Goal: Information Seeking & Learning: Learn about a topic

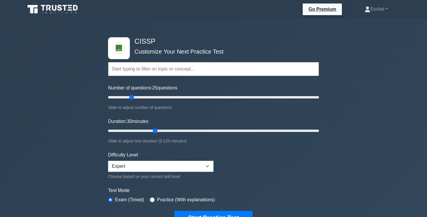
scroll to position [27, 0]
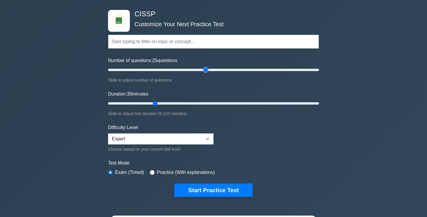
click at [204, 72] on input "Number of questions: 25 questions" at bounding box center [213, 69] width 211 height 7
click at [209, 75] on div "Number of questions: 95 questions Slide to adjust number of questions" at bounding box center [213, 70] width 211 height 26
type input "100"
click at [210, 73] on input "Number of questions: 100 questions" at bounding box center [213, 69] width 211 height 7
click at [176, 104] on input "Duration: 30 minutes" at bounding box center [213, 103] width 211 height 7
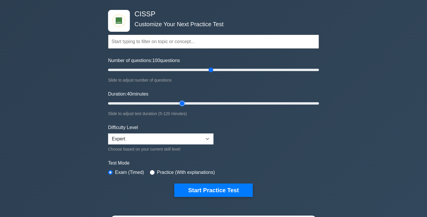
click at [184, 103] on input "Duration: 40 minutes" at bounding box center [213, 103] width 211 height 7
click at [195, 101] on input "Duration: 45 minutes" at bounding box center [213, 103] width 211 height 7
click at [199, 103] on input "Duration: 55 minutes" at bounding box center [213, 103] width 211 height 7
click at [205, 103] on input "Duration: 60 minutes" at bounding box center [213, 103] width 211 height 7
click at [216, 103] on input "Duration: 65 minutes" at bounding box center [213, 103] width 211 height 7
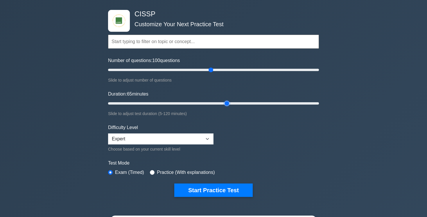
click at [224, 104] on input "Duration: 65 minutes" at bounding box center [213, 103] width 211 height 7
click at [236, 101] on input "Duration: 75 minutes" at bounding box center [213, 103] width 211 height 7
click at [243, 102] on input "Duration: 75 minutes" at bounding box center [213, 103] width 211 height 7
click at [251, 102] on input "Duration: 85 minutes" at bounding box center [213, 103] width 211 height 7
click at [256, 103] on input "Duration: 85 minutes" at bounding box center [213, 103] width 211 height 7
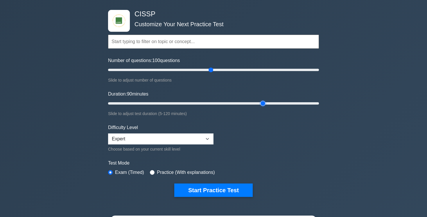
type input "90"
click at [259, 105] on input "Duration: 90 minutes" at bounding box center [213, 103] width 211 height 7
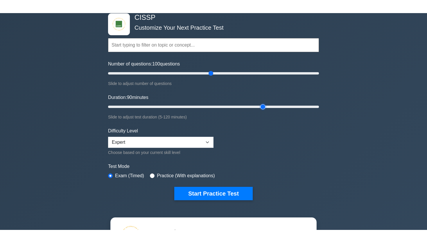
scroll to position [35, 0]
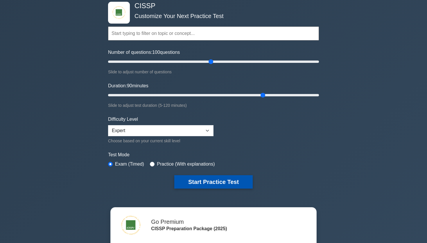
click at [211, 180] on button "Start Practice Test" at bounding box center [213, 181] width 78 height 13
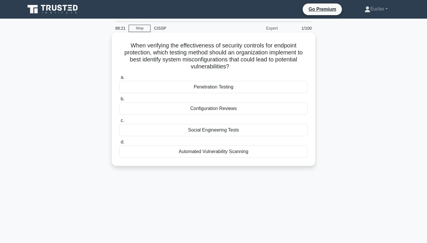
click at [187, 151] on div "Automated Vulnerability Scanning" at bounding box center [213, 151] width 188 height 12
click at [119, 144] on input "d. Automated Vulnerability Scanning" at bounding box center [119, 142] width 0 height 4
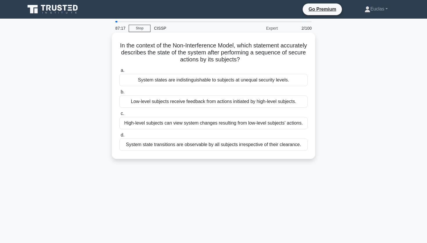
click at [290, 81] on div "System states are indistinguishable to subjects at unequal security levels." at bounding box center [213, 80] width 188 height 12
click at [119, 72] on input "a. System states are indistinguishable to subjects at unequal security levels." at bounding box center [119, 71] width 0 height 4
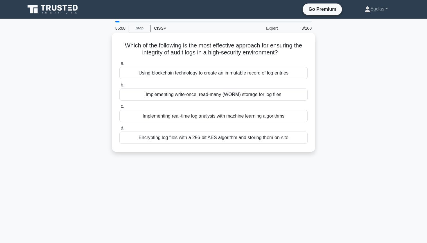
click at [296, 73] on div "Using blockchain technology to create an immutable record of log entries" at bounding box center [213, 73] width 188 height 12
click at [119, 65] on input "a. Using blockchain technology to create an immutable record of log entries" at bounding box center [119, 64] width 0 height 4
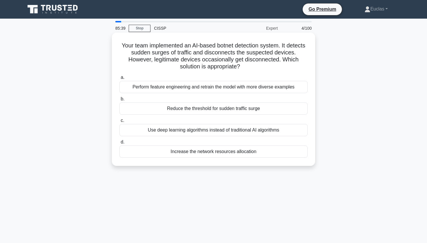
click at [298, 91] on div "Perform feature engineering and retrain the model with more diverse examples" at bounding box center [213, 87] width 188 height 12
click at [119, 79] on input "a. Perform feature engineering and retrain the model with more diverse examples" at bounding box center [119, 78] width 0 height 4
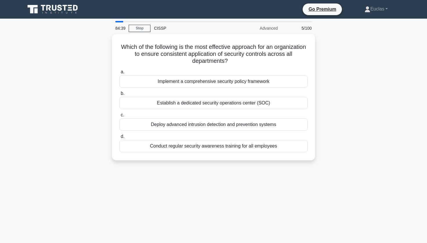
click at [322, 34] on div "84:39 Stop CISSP Advanced 5/100 Which of the following is the most effective ap…" at bounding box center [214, 166] width 384 height 291
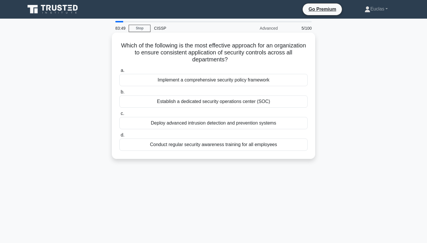
click at [299, 101] on div "Establish a dedicated security operations center (SOC)" at bounding box center [213, 101] width 188 height 12
click at [119, 94] on input "b. Establish a dedicated security operations center (SOC)" at bounding box center [119, 92] width 0 height 4
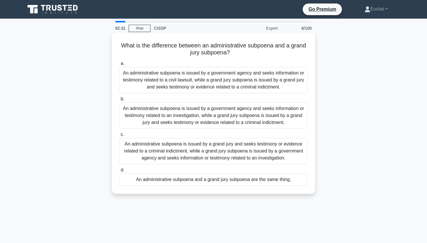
click at [233, 111] on div "An administrative subpoena is issued by a government agency and seeks informati…" at bounding box center [213, 115] width 188 height 26
click at [119, 101] on input "b. An administrative subpoena is issued by a government agency and seeks inform…" at bounding box center [119, 99] width 0 height 4
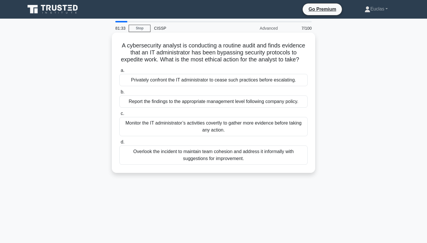
click at [300, 103] on div "Report the findings to the appropriate management level following company polic…" at bounding box center [213, 101] width 188 height 12
click at [119, 94] on input "b. Report the findings to the appropriate management level following company po…" at bounding box center [119, 92] width 0 height 4
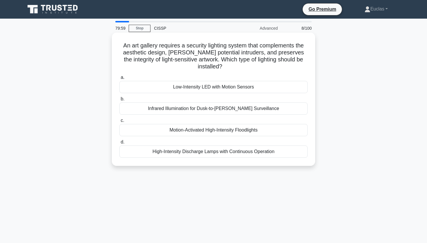
click at [296, 81] on div "Low-Intensity LED with Motion Sensors" at bounding box center [213, 87] width 188 height 12
click at [119, 78] on input "a. Low-Intensity LED with Motion Sensors" at bounding box center [119, 78] width 0 height 4
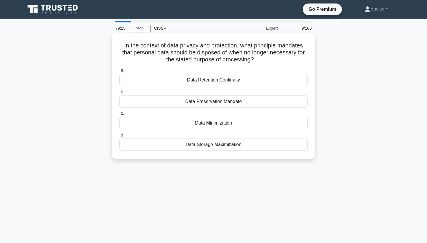
click at [289, 81] on div "Data Retention Continuity" at bounding box center [213, 80] width 188 height 12
click at [119, 72] on input "a. Data Retention Continuity" at bounding box center [119, 71] width 0 height 4
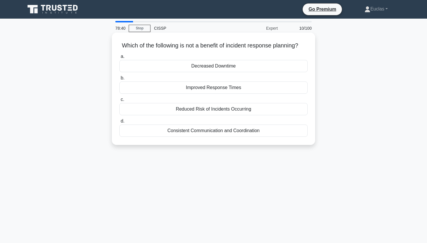
click at [237, 132] on div "Consistent Communication and Coordination" at bounding box center [213, 130] width 188 height 12
click at [119, 123] on input "d. Consistent Communication and Coordination" at bounding box center [119, 121] width 0 height 4
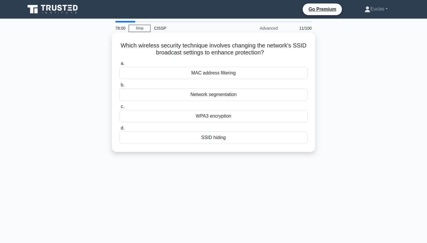
click at [228, 138] on div "SSID hiding" at bounding box center [213, 137] width 188 height 12
click at [119, 130] on input "d. SSID hiding" at bounding box center [119, 128] width 0 height 4
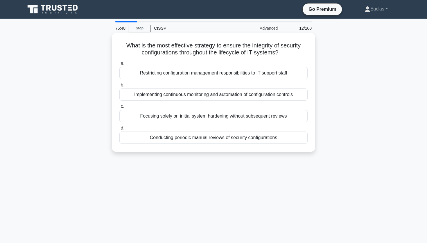
click at [274, 71] on div "Restricting configuration management responsibilities to IT support staff" at bounding box center [213, 73] width 188 height 12
click at [119, 65] on input "a. Restricting configuration management responsibilities to IT support staff" at bounding box center [119, 64] width 0 height 4
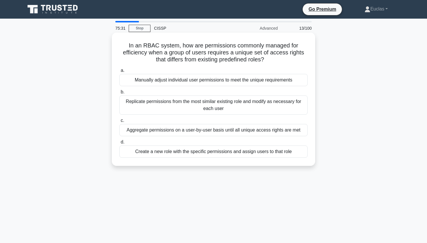
click at [243, 129] on div "Aggregate permissions on a user-by-user basis until all unique access rights ar…" at bounding box center [213, 130] width 188 height 12
click at [119, 122] on input "c. Aggregate permissions on a user-by-user basis until all unique access rights…" at bounding box center [119, 121] width 0 height 4
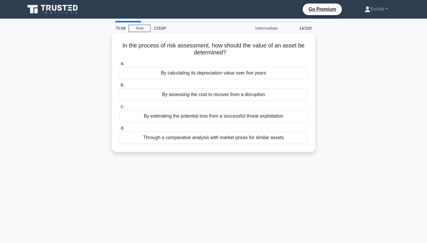
click at [294, 114] on div "By estimating the potential loss from a successful threat exploitation" at bounding box center [213, 116] width 188 height 12
click at [119, 108] on input "c. By estimating the potential loss from a successful threat exploitation" at bounding box center [119, 107] width 0 height 4
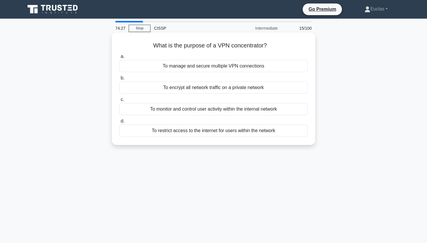
click at [265, 65] on div "To manage and secure multiple VPN connections" at bounding box center [213, 66] width 188 height 12
click at [119, 58] on input "a. To manage and secure multiple VPN connections" at bounding box center [119, 57] width 0 height 4
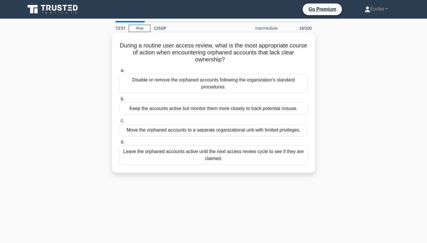
click at [200, 80] on div "Disable or remove the orphaned accounts following the organization's standard p…" at bounding box center [213, 83] width 188 height 19
click at [119, 72] on input "a. Disable or remove the orphaned accounts following the organization's standar…" at bounding box center [119, 71] width 0 height 4
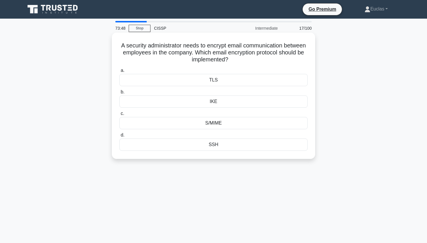
click at [234, 126] on div "S/MIME" at bounding box center [213, 123] width 188 height 12
click at [119, 115] on input "c. S/MIME" at bounding box center [119, 114] width 0 height 4
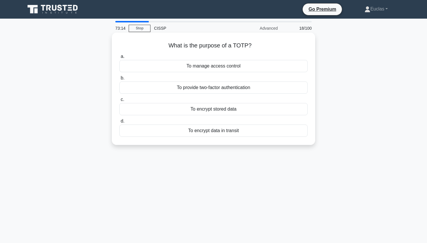
click at [232, 91] on div "To provide two-factor authentication" at bounding box center [213, 87] width 188 height 12
click at [119, 80] on input "b. To provide two-factor authentication" at bounding box center [119, 78] width 0 height 4
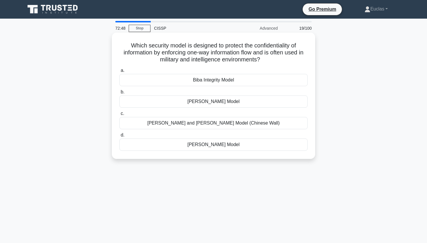
click at [273, 101] on div "[PERSON_NAME] Model" at bounding box center [213, 101] width 188 height 12
click at [119, 94] on input "[PERSON_NAME] Model" at bounding box center [119, 92] width 0 height 4
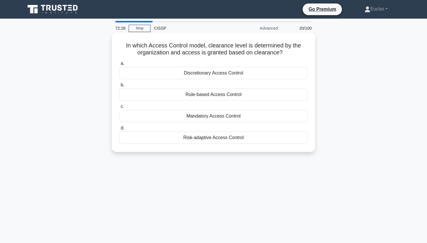
click at [235, 114] on div "Mandatory Access Control" at bounding box center [213, 116] width 188 height 12
click at [119, 108] on input "c. Mandatory Access Control" at bounding box center [119, 107] width 0 height 4
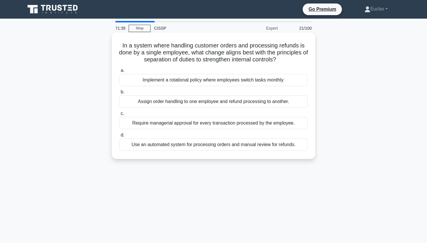
click at [289, 99] on div "Assign order handling to one employee and refund processing to another." at bounding box center [213, 101] width 188 height 12
click at [119, 94] on input "b. Assign order handling to one employee and refund processing to another." at bounding box center [119, 92] width 0 height 4
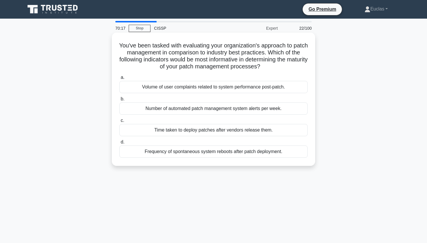
click at [237, 132] on div "Time taken to deploy patches after vendors release them." at bounding box center [213, 130] width 188 height 12
click at [119, 122] on input "c. Time taken to deploy patches after vendors release them." at bounding box center [119, 121] width 0 height 4
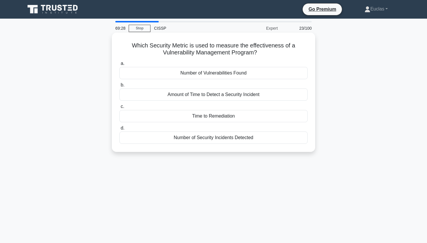
click at [292, 141] on div "Number of Security Incidents Detected" at bounding box center [213, 137] width 188 height 12
click at [119, 130] on input "d. Number of Security Incidents Detected" at bounding box center [119, 128] width 0 height 4
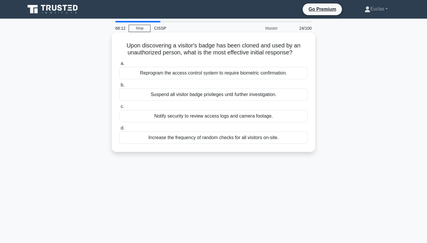
click at [247, 117] on div "Notify security to review access logs and camera footage." at bounding box center [213, 116] width 188 height 12
click at [119, 108] on input "c. Notify security to review access logs and camera footage." at bounding box center [119, 107] width 0 height 4
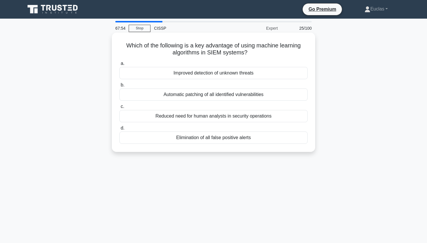
click at [230, 74] on div "Improved detection of unknown threats" at bounding box center [213, 73] width 188 height 12
click at [119, 65] on input "a. Improved detection of unknown threats" at bounding box center [119, 64] width 0 height 4
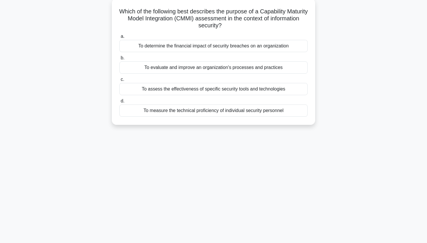
scroll to position [35, 0]
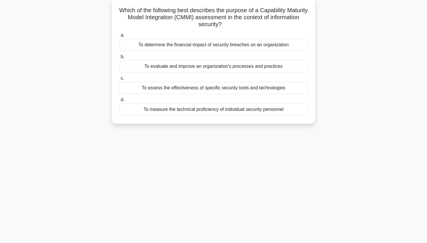
click at [276, 36] on label "a. To determine the financial impact of security breaches on an organization" at bounding box center [213, 41] width 188 height 19
click at [119, 36] on input "a. To determine the financial impact of security breaches on an organization" at bounding box center [119, 35] width 0 height 4
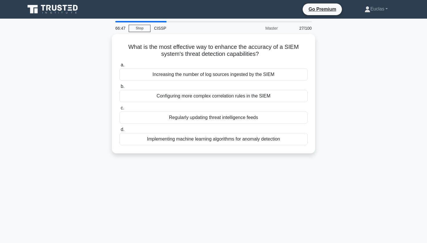
scroll to position [0, 0]
click at [343, 52] on div "What is the most effective way to enhance the accuracy of a SIEM system's threa…" at bounding box center [214, 97] width 384 height 126
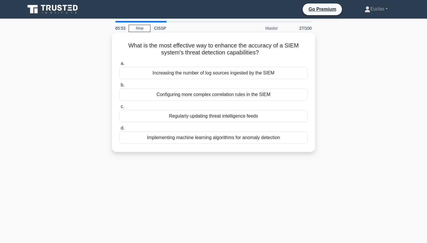
click at [262, 116] on div "Regularly updating threat intelligence feeds" at bounding box center [213, 116] width 188 height 12
click at [119, 108] on input "c. Regularly updating threat intelligence feeds" at bounding box center [119, 107] width 0 height 4
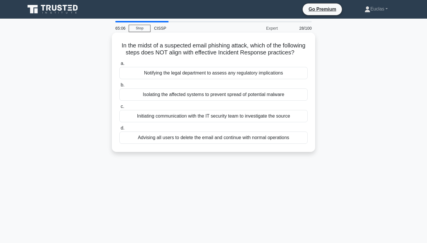
click at [275, 139] on div "Advising all users to delete the email and continue with normal operations" at bounding box center [213, 137] width 188 height 12
click at [119, 130] on input "d. Advising all users to delete the email and continue with normal operations" at bounding box center [119, 128] width 0 height 4
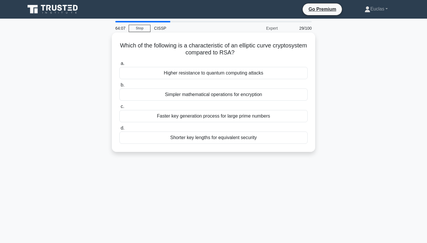
click at [256, 69] on div "Higher resistance to quantum computing attacks" at bounding box center [213, 73] width 188 height 12
click at [119, 65] on input "a. Higher resistance to quantum computing attacks" at bounding box center [119, 64] width 0 height 4
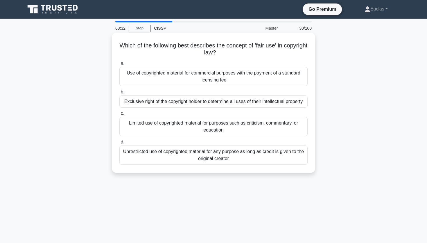
click at [267, 134] on div "Limited use of copyrighted material for purposes such as criticism, commentary,…" at bounding box center [213, 126] width 188 height 19
click at [119, 115] on input "c. Limited use of copyrighted material for purposes such as criticism, commenta…" at bounding box center [119, 114] width 0 height 4
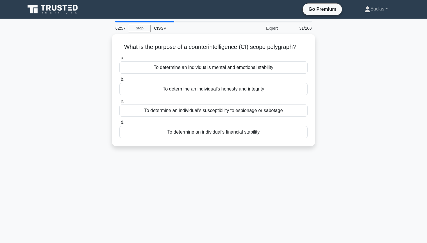
click at [363, 146] on div "What is the purpose of a counterintelligence (CI) scope polygraph? .spinner_0XT…" at bounding box center [214, 93] width 384 height 119
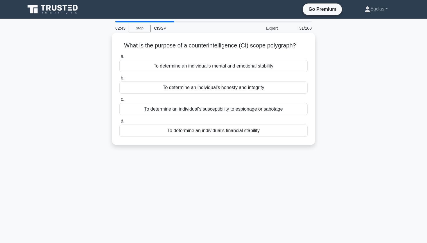
click at [294, 107] on div "To determine an individual's susceptibility to espionage or sabotage" at bounding box center [213, 109] width 188 height 12
click at [119, 101] on input "c. To determine an individual's susceptibility to espionage or sabotage" at bounding box center [119, 100] width 0 height 4
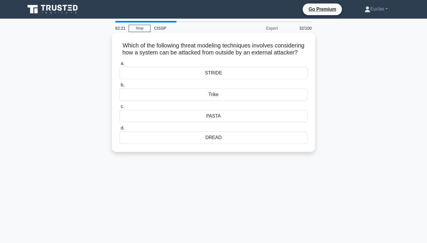
click at [264, 75] on div "STRIDE" at bounding box center [213, 73] width 188 height 12
click at [119, 65] on input "a. STRIDE" at bounding box center [119, 64] width 0 height 4
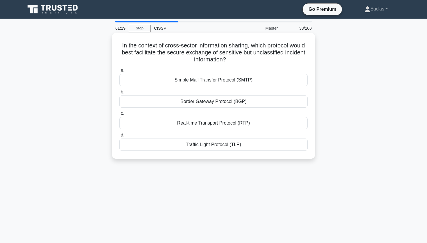
click at [194, 83] on div "Simple Mail Transfer Protocol (SMTP)" at bounding box center [213, 80] width 188 height 12
click at [119, 72] on input "a. Simple Mail Transfer Protocol (SMTP)" at bounding box center [119, 71] width 0 height 4
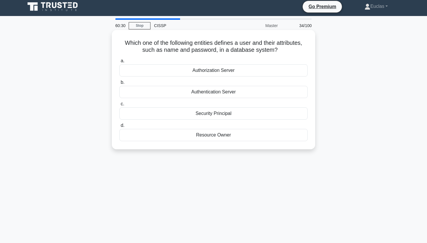
click at [289, 116] on div "Security Principal" at bounding box center [213, 113] width 188 height 12
click at [119, 106] on input "c. Security Principal" at bounding box center [119, 104] width 0 height 4
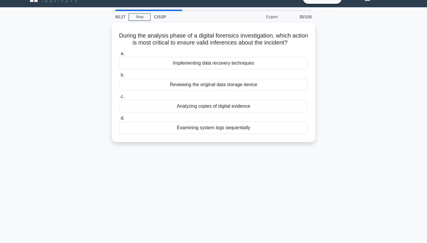
scroll to position [11, 0]
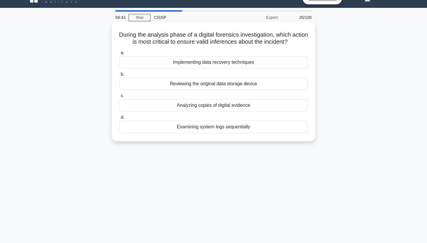
click at [253, 83] on div "Reviewing the original data storage device" at bounding box center [213, 84] width 188 height 12
click at [119, 76] on input "b. Reviewing the original data storage device" at bounding box center [119, 74] width 0 height 4
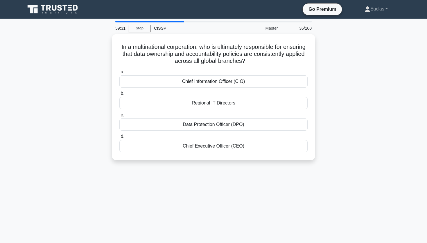
scroll to position [1, 0]
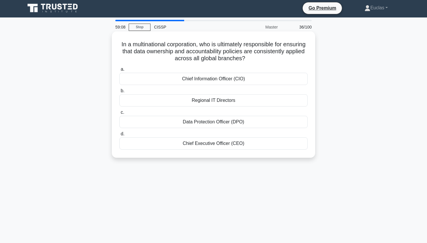
click at [264, 142] on div "Chief Executive Officer (CEO)" at bounding box center [213, 143] width 188 height 12
click at [203, 144] on div "Chief Executive Officer (CEO)" at bounding box center [213, 143] width 188 height 12
click at [119, 136] on input "d. Chief Executive Officer (CEO)" at bounding box center [119, 134] width 0 height 4
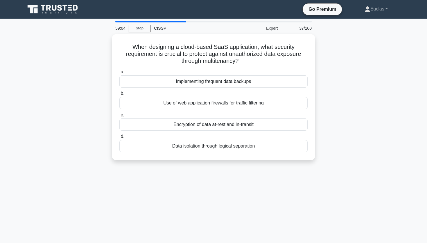
scroll to position [0, 0]
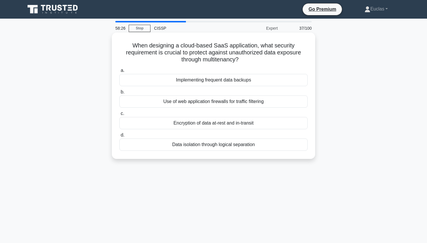
click at [266, 144] on div "Data isolation through logical separation" at bounding box center [213, 144] width 188 height 12
click at [119, 137] on input "d. Data isolation through logical separation" at bounding box center [119, 135] width 0 height 4
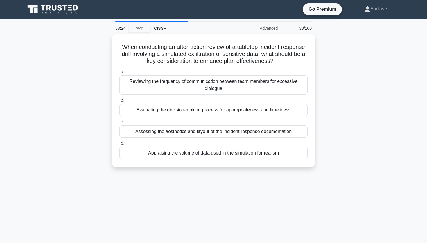
scroll to position [3, 0]
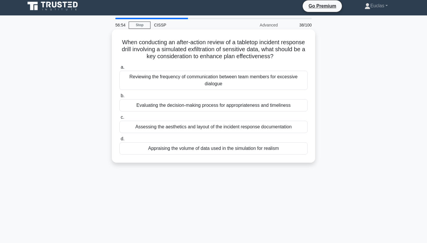
click at [272, 104] on div "Evaluating the decision-making process for appropriateness and timeliness" at bounding box center [213, 105] width 188 height 12
click at [119, 98] on input "b. Evaluating the decision-making process for appropriateness and timeliness" at bounding box center [119, 96] width 0 height 4
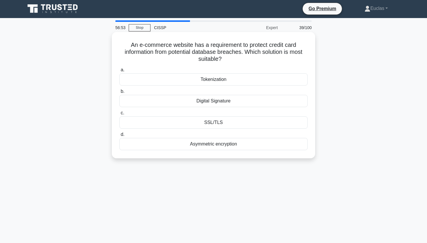
scroll to position [0, 0]
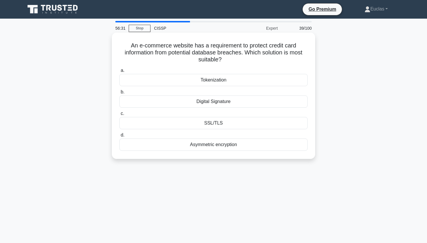
click at [207, 82] on div "Tokenization" at bounding box center [213, 80] width 188 height 12
click at [119, 72] on input "a. Tokenization" at bounding box center [119, 71] width 0 height 4
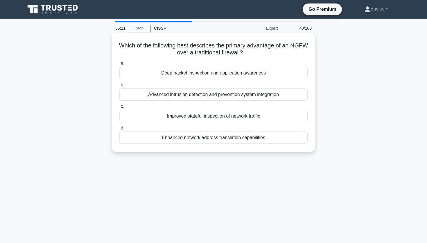
click at [284, 92] on div "Advanced intrusion detection and prevention system integration" at bounding box center [213, 94] width 188 height 12
click at [119, 87] on input "b. Advanced intrusion detection and prevention system integration" at bounding box center [119, 85] width 0 height 4
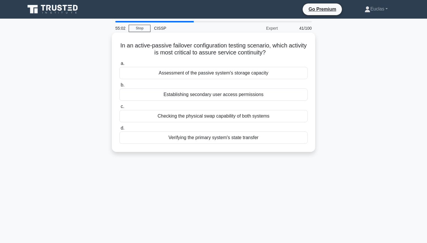
click at [214, 115] on div "Checking the physical swap capability of both systems" at bounding box center [213, 116] width 188 height 12
click at [119, 108] on input "c. Checking the physical swap capability of both systems" at bounding box center [119, 107] width 0 height 4
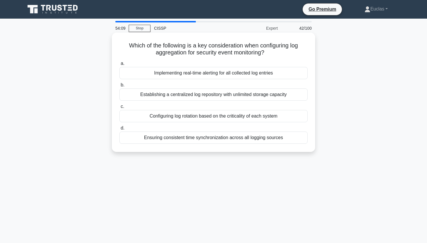
click at [199, 118] on div "Configuring log rotation based on the criticality of each system" at bounding box center [213, 116] width 188 height 12
click at [119, 108] on input "c. Configuring log rotation based on the criticality of each system" at bounding box center [119, 107] width 0 height 4
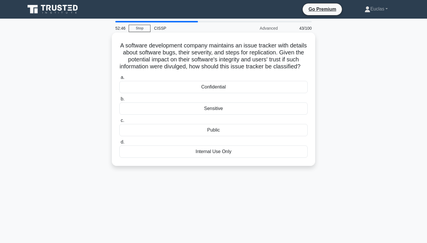
click at [245, 53] on h5 "A software development company maintains an issue tracker with details about so…" at bounding box center [214, 56] width 190 height 28
click at [223, 87] on div "Confidential" at bounding box center [213, 87] width 188 height 12
click at [119, 79] on input "a. Confidential" at bounding box center [119, 78] width 0 height 4
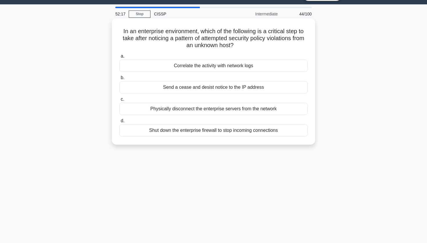
scroll to position [15, 0]
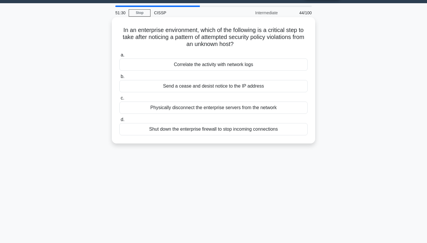
click at [271, 66] on div "Correlate the activity with network logs" at bounding box center [213, 64] width 188 height 12
click at [208, 67] on div "Correlate the activity with network logs" at bounding box center [213, 64] width 188 height 12
click at [119, 57] on input "a. Correlate the activity with network logs" at bounding box center [119, 55] width 0 height 4
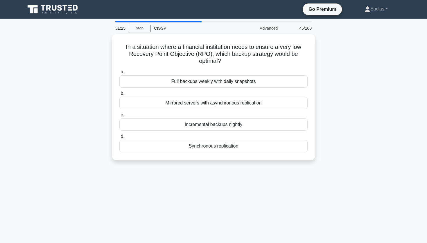
scroll to position [0, 0]
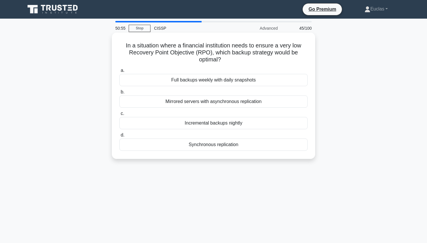
click at [237, 147] on div "Synchronous replication" at bounding box center [213, 144] width 188 height 12
click at [119, 137] on input "d. Synchronous replication" at bounding box center [119, 135] width 0 height 4
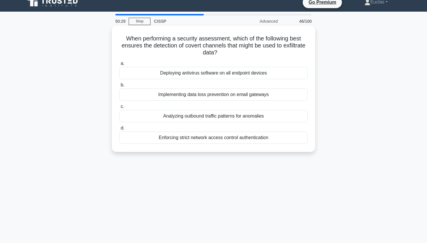
scroll to position [8, 0]
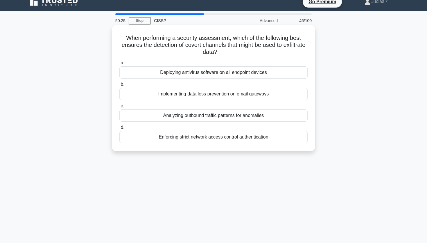
click at [202, 95] on div "Implementing data loss prevention on email gateways" at bounding box center [213, 94] width 188 height 12
click at [119, 86] on input "b. Implementing data loss prevention on email gateways" at bounding box center [119, 85] width 0 height 4
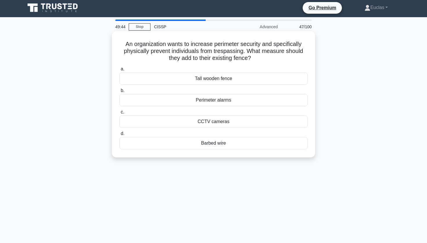
scroll to position [0, 0]
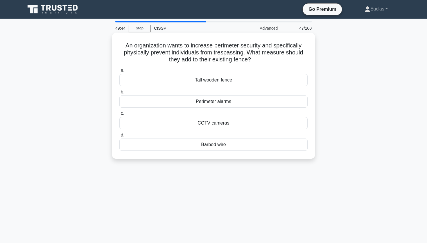
click at [215, 123] on div "CCTV cameras" at bounding box center [213, 123] width 188 height 12
click at [119, 115] on input "c. CCTV cameras" at bounding box center [119, 114] width 0 height 4
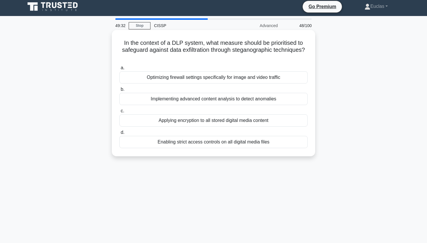
scroll to position [2, 0]
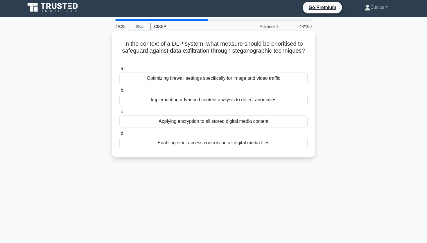
click at [188, 99] on div "Implementing advanced content analysis to detect anomalies" at bounding box center [213, 100] width 188 height 12
click at [119, 92] on input "b. Implementing advanced content analysis to detect anomalies" at bounding box center [119, 90] width 0 height 4
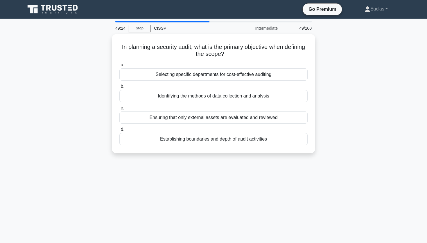
scroll to position [0, 0]
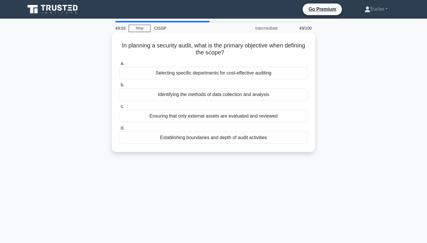
click at [245, 96] on div "Identifying the methods of data collection and analysis" at bounding box center [213, 94] width 188 height 12
click at [119, 87] on input "b. Identifying the methods of data collection and analysis" at bounding box center [119, 85] width 0 height 4
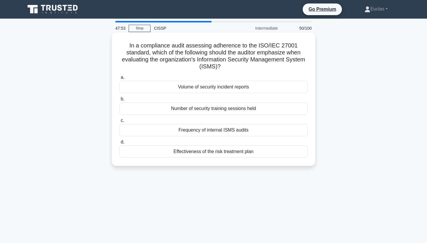
drag, startPoint x: 270, startPoint y: 88, endPoint x: 275, endPoint y: 89, distance: 4.7
click at [270, 88] on div "Volume of security incident reports" at bounding box center [213, 87] width 188 height 12
click at [247, 84] on div "Volume of security incident reports" at bounding box center [213, 87] width 188 height 12
click at [119, 79] on input "a. Volume of security incident reports" at bounding box center [119, 78] width 0 height 4
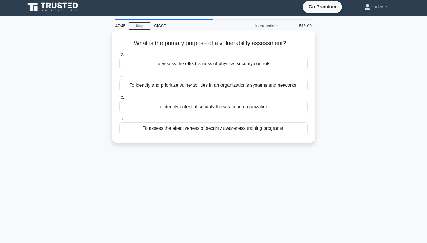
scroll to position [4, 0]
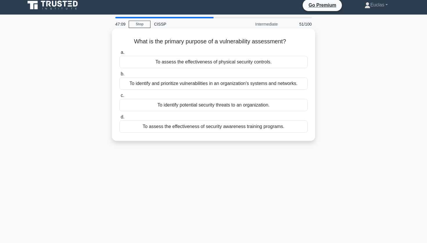
click at [249, 107] on div "To identify potential security threats to an organization." at bounding box center [213, 105] width 188 height 12
click at [119, 97] on input "c. To identify potential security threats to an organization." at bounding box center [119, 96] width 0 height 4
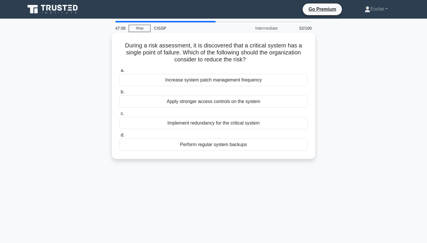
scroll to position [0, 0]
click at [256, 126] on div "Implement redundancy for the critical system" at bounding box center [213, 123] width 188 height 12
click at [119, 115] on input "c. Implement redundancy for the critical system" at bounding box center [119, 114] width 0 height 4
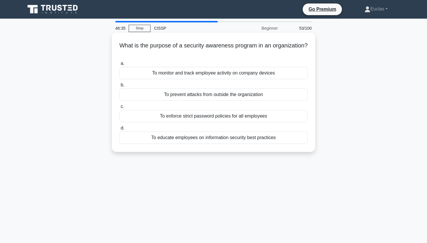
click at [280, 140] on div "To educate employees on information security best practices" at bounding box center [213, 137] width 188 height 12
click at [119, 130] on input "d. To educate employees on information security best practices" at bounding box center [119, 128] width 0 height 4
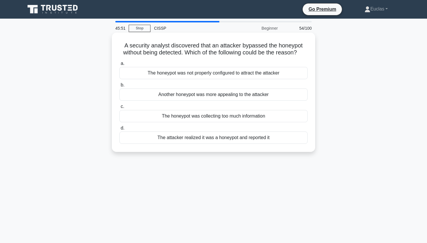
click at [279, 70] on div "The honeypot was not properly configured to attract the attacker" at bounding box center [213, 73] width 188 height 12
click at [119, 65] on input "a. The honeypot was not properly configured to attract the attacker" at bounding box center [119, 64] width 0 height 4
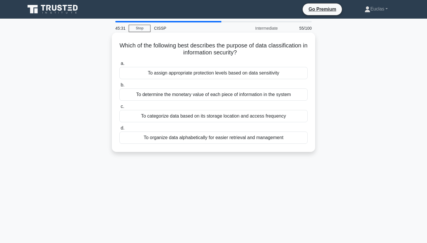
click at [285, 73] on div "To assign appropriate protection levels based on data sensitivity" at bounding box center [213, 73] width 188 height 12
click at [119, 65] on input "a. To assign appropriate protection levels based on data sensitivity" at bounding box center [119, 64] width 0 height 4
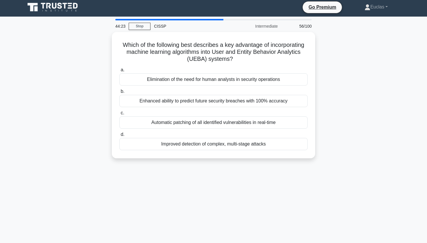
scroll to position [1, 0]
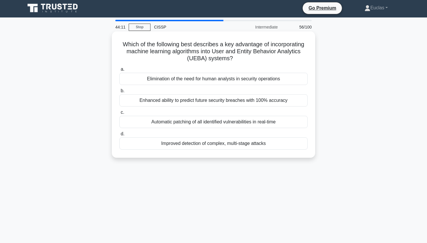
click at [262, 142] on div "Improved detection of complex, multi-stage attacks" at bounding box center [213, 143] width 188 height 12
click at [119, 136] on input "d. Improved detection of complex, multi-stage attacks" at bounding box center [119, 134] width 0 height 4
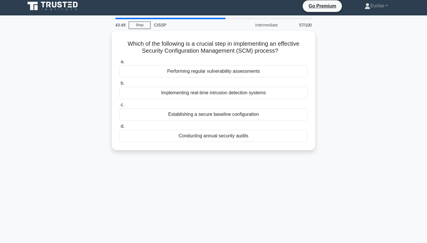
scroll to position [0, 0]
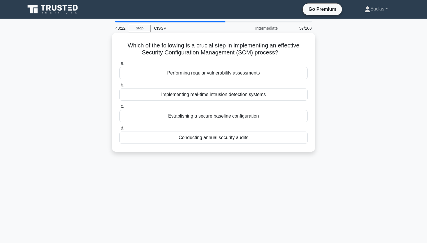
click at [241, 118] on div "Establishing a secure baseline configuration" at bounding box center [213, 116] width 188 height 12
click at [119, 108] on input "c. Establishing a secure baseline configuration" at bounding box center [119, 107] width 0 height 4
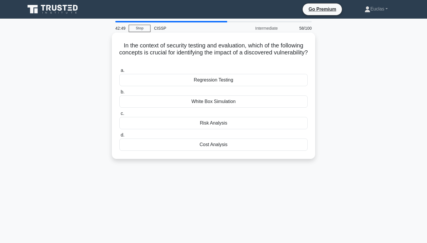
click at [283, 77] on div "Regression Testing" at bounding box center [213, 80] width 188 height 12
click at [119, 72] on input "a. Regression Testing" at bounding box center [119, 71] width 0 height 4
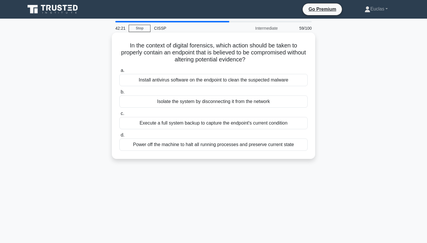
click at [198, 101] on div "Isolate the system by disconnecting it from the network" at bounding box center [213, 101] width 188 height 12
click at [119, 94] on input "b. Isolate the system by disconnecting it from the network" at bounding box center [119, 92] width 0 height 4
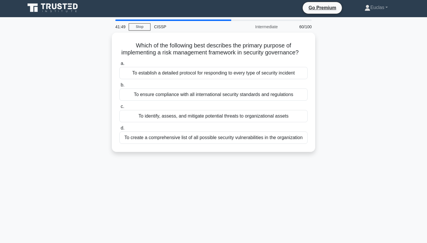
scroll to position [2, 0]
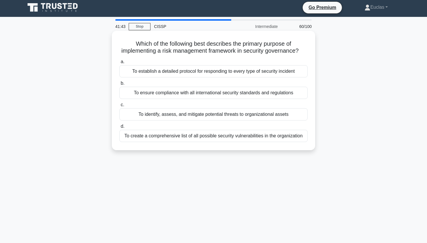
click at [267, 115] on div "To identify, assess, and mitigate potential threats to organizational assets" at bounding box center [213, 114] width 188 height 12
click at [119, 107] on input "c. To identify, assess, and mitigate potential threats to organizational assets" at bounding box center [119, 105] width 0 height 4
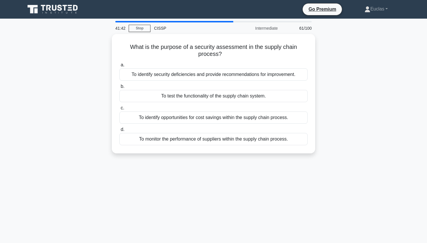
scroll to position [0, 0]
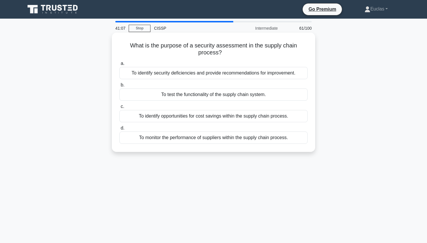
click at [253, 75] on div "To identify security deficiencies and provide recommendations for improvement." at bounding box center [213, 73] width 188 height 12
click at [119, 65] on input "a. To identify security deficiencies and provide recommendations for improvemen…" at bounding box center [119, 64] width 0 height 4
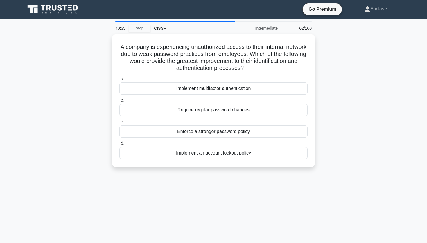
scroll to position [0, 0]
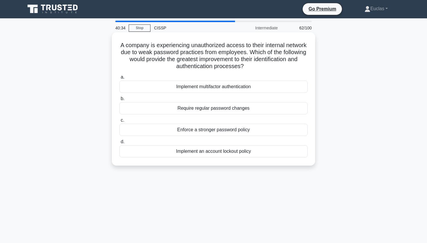
click at [261, 84] on div "Implement multifactor authentication" at bounding box center [213, 87] width 188 height 12
click at [119, 79] on input "a. Implement multifactor authentication" at bounding box center [119, 77] width 0 height 4
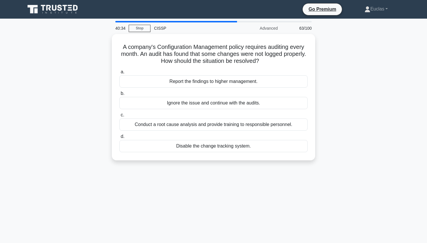
scroll to position [0, 0]
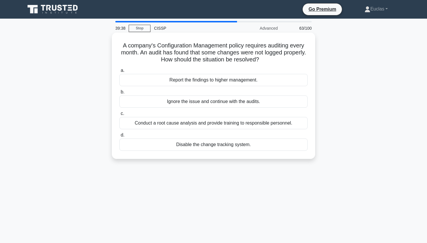
click at [277, 81] on div "Report the findings to higher management." at bounding box center [213, 80] width 188 height 12
click at [119, 72] on input "a. Report the findings to higher management." at bounding box center [119, 71] width 0 height 4
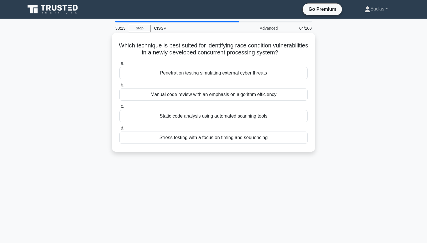
click at [243, 140] on div "Stress testing with a focus on timing and sequencing" at bounding box center [213, 137] width 188 height 12
click at [119, 130] on input "d. Stress testing with a focus on timing and sequencing" at bounding box center [119, 128] width 0 height 4
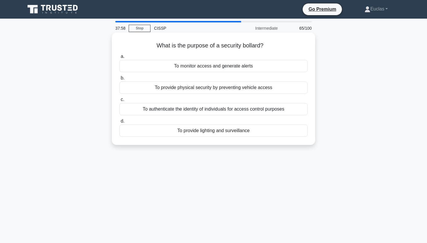
click at [288, 86] on div "To provide physical security by preventing vehicle access" at bounding box center [213, 87] width 188 height 12
click at [119, 80] on input "b. To provide physical security by preventing vehicle access" at bounding box center [119, 78] width 0 height 4
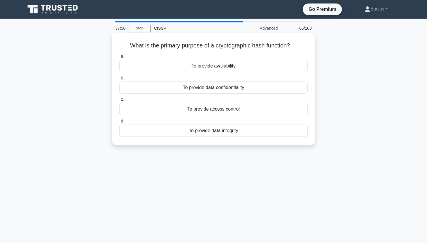
click at [218, 132] on div "To provide data integrity" at bounding box center [213, 130] width 188 height 12
click at [119, 123] on input "d. To provide data integrity" at bounding box center [119, 121] width 0 height 4
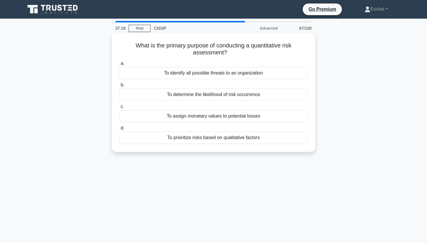
click at [196, 117] on div "To assign monetary values to potential losses" at bounding box center [213, 116] width 188 height 12
click at [119, 108] on input "c. To assign monetary values to potential losses" at bounding box center [119, 107] width 0 height 4
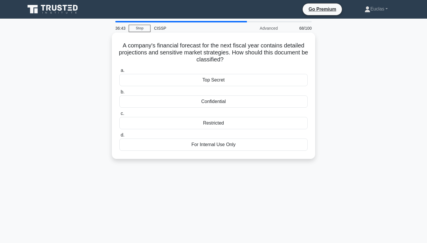
click at [276, 99] on div "Confidential" at bounding box center [213, 101] width 188 height 12
click at [119, 94] on input "b. Confidential" at bounding box center [119, 92] width 0 height 4
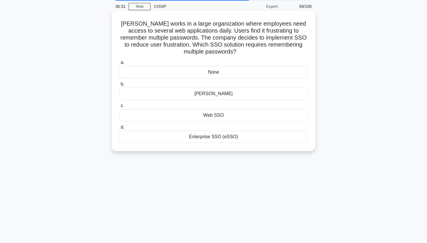
scroll to position [25, 0]
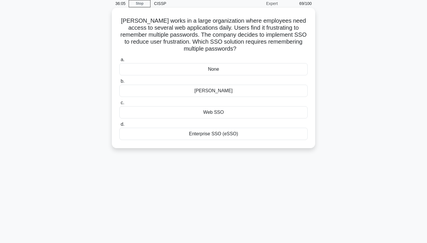
click at [219, 65] on div "None" at bounding box center [213, 69] width 188 height 12
click at [119, 62] on input "a. None" at bounding box center [119, 60] width 0 height 4
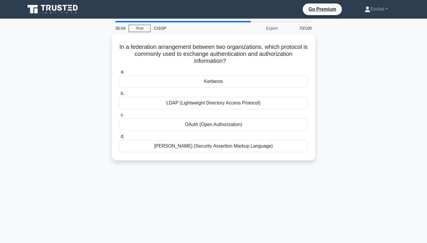
scroll to position [0, 0]
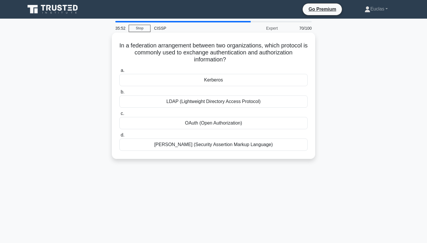
click at [262, 144] on div "[PERSON_NAME] (Security Assertion Markup Language)" at bounding box center [213, 144] width 188 height 12
click at [119, 137] on input "d. [PERSON_NAME] (Security Assertion Markup Language)" at bounding box center [119, 135] width 0 height 4
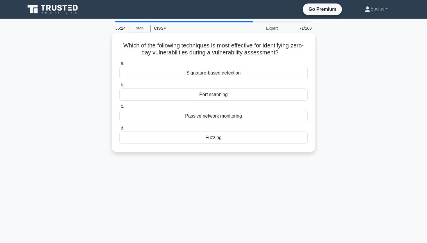
click at [233, 95] on div "Port scanning" at bounding box center [213, 94] width 188 height 12
click at [119, 87] on input "b. [GEOGRAPHIC_DATA]" at bounding box center [119, 85] width 0 height 4
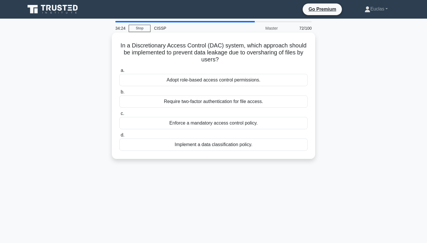
click at [195, 81] on div "Adopt role-based access control permissions." at bounding box center [213, 80] width 188 height 12
click at [119, 72] on input "a. Adopt role-based access control permissions." at bounding box center [119, 71] width 0 height 4
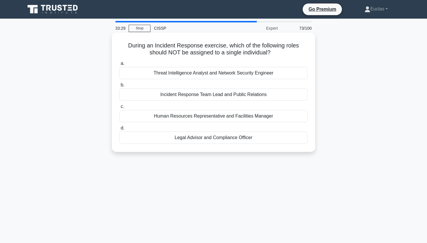
click at [232, 75] on div "Threat Intelligence Analyst and Network Security Engineer" at bounding box center [213, 73] width 188 height 12
click at [119, 65] on input "a. Threat Intelligence Analyst and Network Security Engineer" at bounding box center [119, 64] width 0 height 4
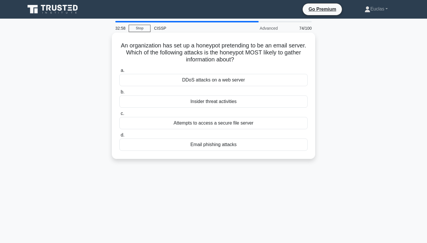
click at [269, 80] on div "DDoS attacks on a web server" at bounding box center [213, 80] width 188 height 12
click at [119, 72] on input "a. DDoS attacks on a web server" at bounding box center [119, 71] width 0 height 4
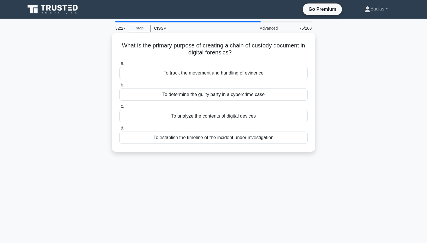
click at [281, 75] on div "To track the movement and handling of evidence" at bounding box center [213, 73] width 188 height 12
click at [119, 65] on input "a. To track the movement and handling of evidence" at bounding box center [119, 64] width 0 height 4
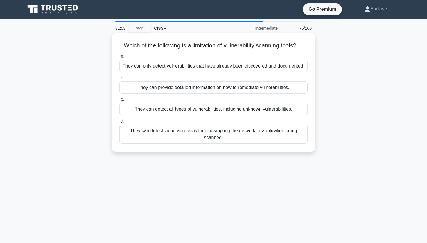
click at [298, 67] on div "They can only detect vulnerabilities that have already been discovered and docu…" at bounding box center [213, 66] width 188 height 12
click at [119, 58] on input "a. They can only detect vulnerabilities that have already been discovered and d…" at bounding box center [119, 57] width 0 height 4
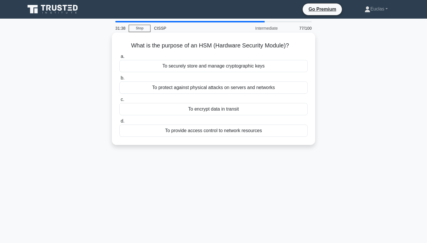
click at [247, 65] on div "To securely store and manage cryptographic keys" at bounding box center [213, 66] width 188 height 12
click at [119, 58] on input "a. To securely store and manage cryptographic keys" at bounding box center [119, 57] width 0 height 4
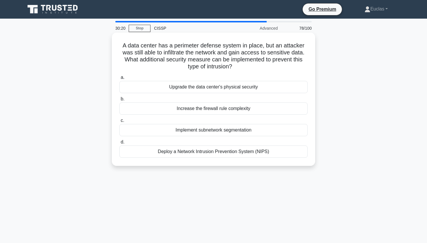
click at [260, 150] on div "Deploy a Network Intrusion Prevention System (NIPS)" at bounding box center [213, 151] width 188 height 12
click at [119, 144] on input "d. Deploy a Network Intrusion Prevention System (NIPS)" at bounding box center [119, 142] width 0 height 4
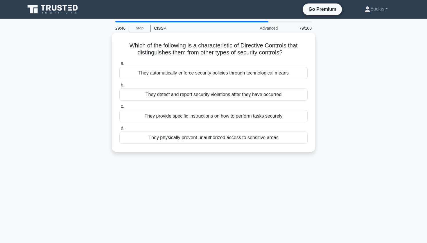
scroll to position [1, 0]
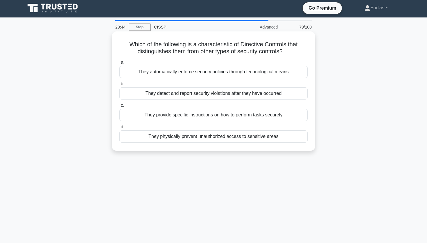
click at [271, 115] on div "They provide specific instructions on how to perform tasks securely" at bounding box center [213, 115] width 188 height 12
click at [119, 107] on input "c. They provide specific instructions on how to perform tasks securely" at bounding box center [119, 105] width 0 height 4
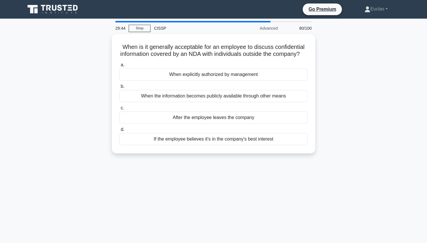
scroll to position [0, 0]
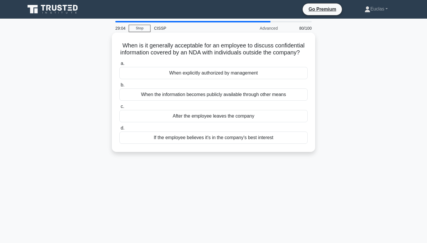
click at [256, 70] on div "When explicitly authorized by management" at bounding box center [213, 73] width 188 height 12
click at [119, 65] on input "a. When explicitly authorized by management" at bounding box center [119, 64] width 0 height 4
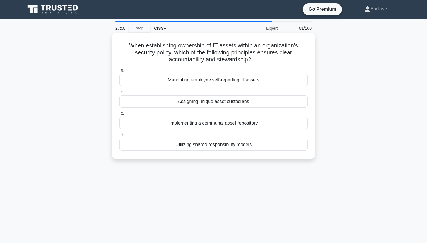
click at [256, 101] on div "Assigning unique asset custodians" at bounding box center [213, 101] width 188 height 12
click at [119, 94] on input "b. Assigning unique asset custodians" at bounding box center [119, 92] width 0 height 4
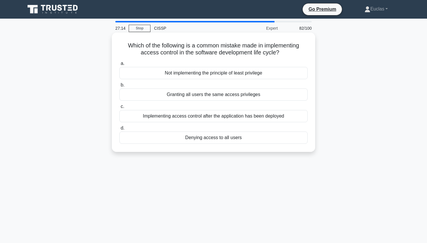
click at [241, 114] on div "Implementing access control after the application has been deployed" at bounding box center [213, 116] width 188 height 12
click at [119, 108] on input "c. Implementing access control after the application has been deployed" at bounding box center [119, 107] width 0 height 4
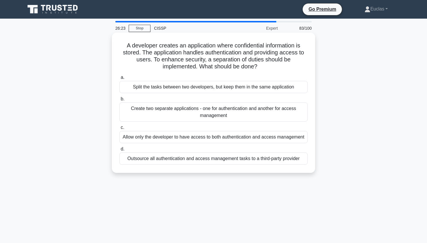
click at [234, 87] on div "Split the tasks between two developers, but keep them in the same application" at bounding box center [213, 87] width 188 height 12
click at [119, 79] on input "a. Split the tasks between two developers, but keep them in the same application" at bounding box center [119, 78] width 0 height 4
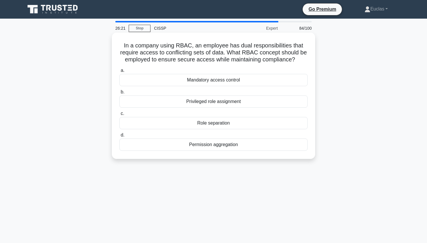
scroll to position [4, 0]
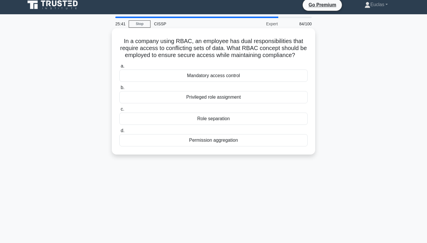
click at [226, 143] on div "Permission aggregation" at bounding box center [213, 140] width 188 height 12
click at [119, 133] on input "d. Permission aggregation" at bounding box center [119, 131] width 0 height 4
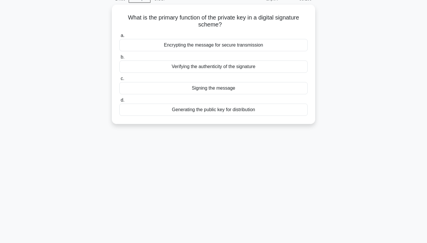
scroll to position [0, 0]
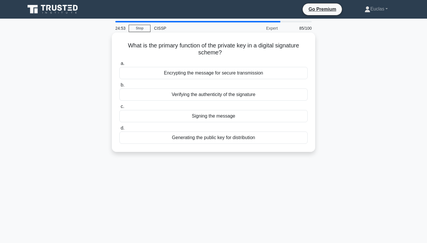
click at [255, 95] on div "Verifying the authenticity of the signature" at bounding box center [213, 94] width 188 height 12
click at [119, 87] on input "b. Verifying the authenticity of the signature" at bounding box center [119, 85] width 0 height 4
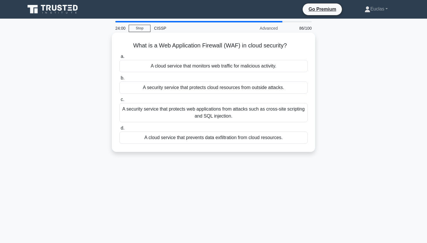
click at [262, 66] on div "A cloud service that monitors web traffic for malicious activity." at bounding box center [213, 66] width 188 height 12
click at [119, 58] on input "a. A cloud service that monitors web traffic for malicious activity." at bounding box center [119, 57] width 0 height 4
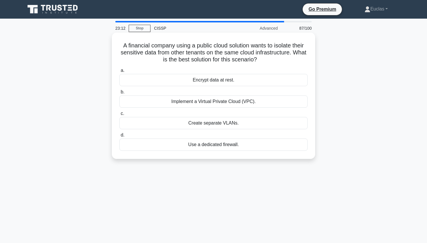
click at [234, 122] on div "Create separate VLANs." at bounding box center [213, 123] width 188 height 12
click at [119, 115] on input "c. Create separate VLANs." at bounding box center [119, 114] width 0 height 4
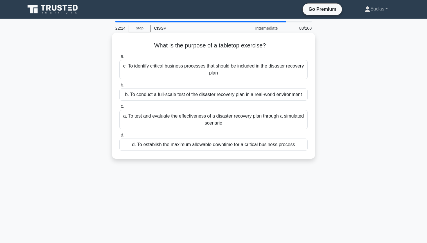
click at [272, 120] on div "a. To test and evaluate the effectiveness of a disaster recovery plan through a…" at bounding box center [213, 119] width 188 height 19
click at [119, 108] on input "c. a. To test and evaluate the effectiveness of a disaster recovery plan throug…" at bounding box center [119, 107] width 0 height 4
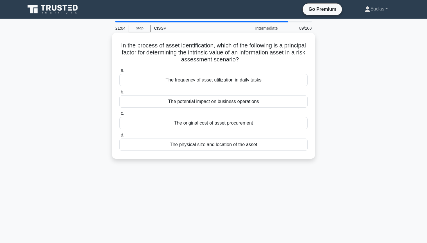
click at [245, 101] on div "The potential impact on business operations" at bounding box center [213, 101] width 188 height 12
click at [119, 94] on input "b. The potential impact on business operations" at bounding box center [119, 92] width 0 height 4
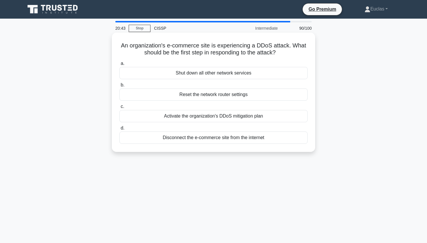
click at [215, 136] on div "Disconnect the e-commerce site from the internet" at bounding box center [213, 137] width 188 height 12
click at [119, 130] on input "d. Disconnect the e-commerce site from the internet" at bounding box center [119, 128] width 0 height 4
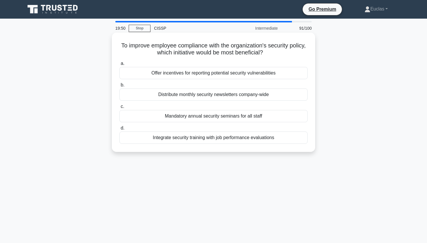
click at [167, 135] on div "Integrate security training with job performance evaluations" at bounding box center [213, 137] width 188 height 12
click at [119, 130] on input "d. Integrate security training with job performance evaluations" at bounding box center [119, 128] width 0 height 4
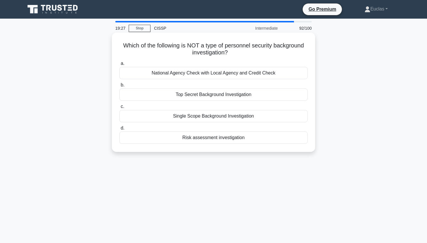
click at [220, 138] on div "Risk assessment investigation" at bounding box center [213, 137] width 188 height 12
click at [119, 130] on input "d. Risk assessment investigation" at bounding box center [119, 128] width 0 height 4
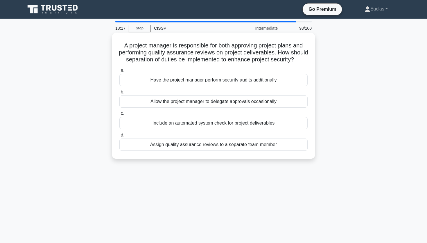
click at [213, 147] on div "Assign quality assurance reviews to a separate team member" at bounding box center [213, 144] width 188 height 12
click at [119, 137] on input "d. Assign quality assurance reviews to a separate team member" at bounding box center [119, 135] width 0 height 4
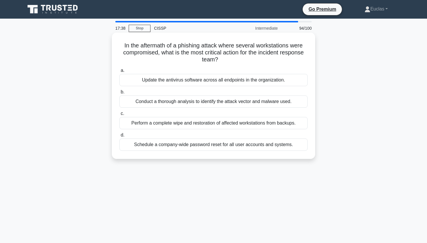
click at [286, 104] on div "Conduct a thorough analysis to identify the attack vector and malware used." at bounding box center [213, 101] width 188 height 12
click at [119, 94] on input "b. Conduct a thorough analysis to identify the attack vector and malware used." at bounding box center [119, 92] width 0 height 4
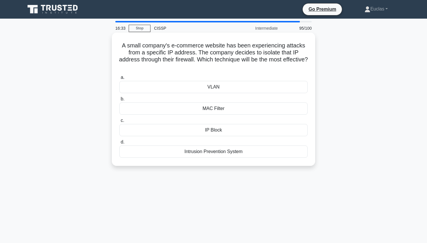
click at [259, 132] on div "IP Block" at bounding box center [213, 130] width 188 height 12
click at [119, 122] on input "c. IP Block" at bounding box center [119, 121] width 0 height 4
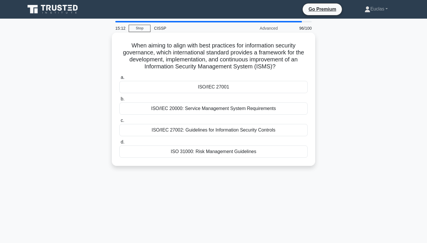
click at [156, 128] on div "ISO/IEC 27002: Guidelines for Information Security Controls" at bounding box center [213, 130] width 188 height 12
click at [119, 122] on input "c. ISO/IEC 27002: Guidelines for Information Security Controls" at bounding box center [119, 121] width 0 height 4
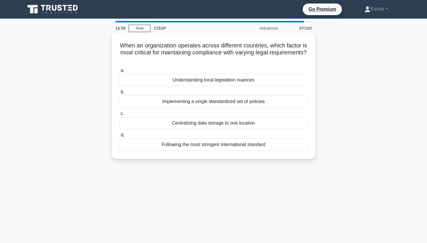
click at [203, 78] on div "Understanding local legislation nuances" at bounding box center [213, 80] width 188 height 12
click at [119, 72] on input "a. Understanding local legislation nuances" at bounding box center [119, 71] width 0 height 4
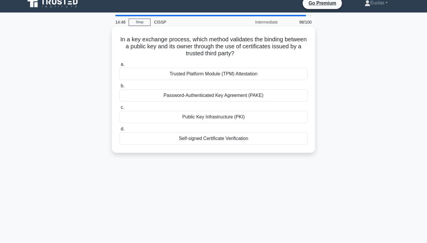
scroll to position [6, 0]
click at [233, 119] on div "Public Key Infrastructure (PKI)" at bounding box center [213, 117] width 188 height 12
click at [119, 110] on input "c. Public Key Infrastructure (PKI)" at bounding box center [119, 108] width 0 height 4
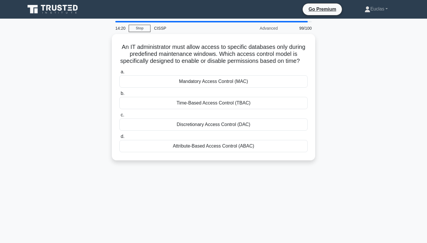
scroll to position [0, 0]
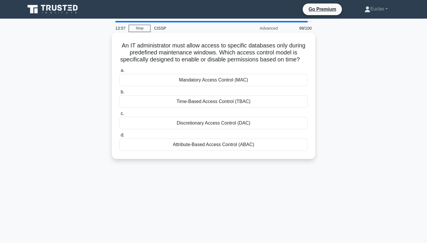
click at [196, 101] on div "Time-Based Access Control (TBAC)" at bounding box center [213, 101] width 188 height 12
click at [119, 94] on input "b. Time-Based Access Control (TBAC)" at bounding box center [119, 92] width 0 height 4
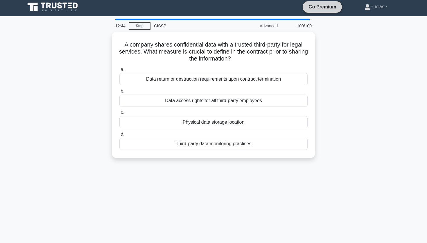
scroll to position [3, 0]
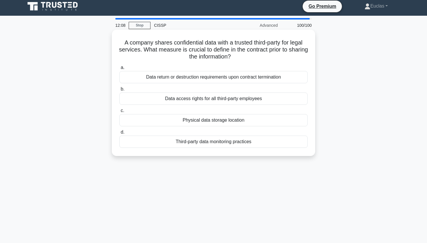
click at [272, 75] on div "Data return or destruction requirements upon contract termination" at bounding box center [213, 77] width 188 height 12
click at [119, 69] on input "a. Data return or destruction requirements upon contract termination" at bounding box center [119, 68] width 0 height 4
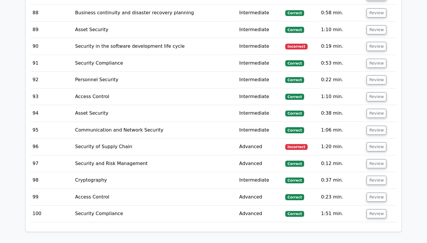
scroll to position [2590, 0]
